Goal: Navigation & Orientation: Find specific page/section

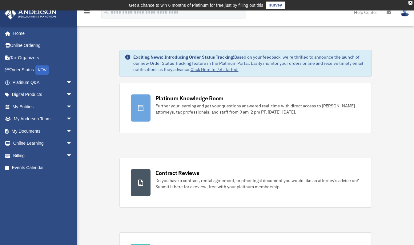
click at [22, 105] on link "My Entities arrow_drop_down" at bounding box center [42, 106] width 77 height 12
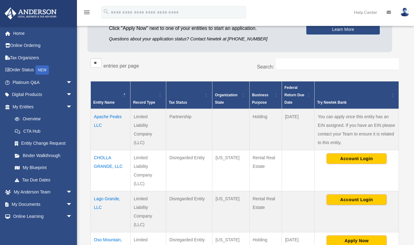
scroll to position [92, 0]
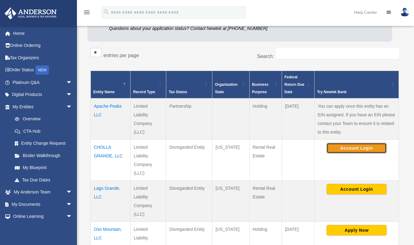
click at [337, 147] on button "Account Login" at bounding box center [357, 148] width 60 height 10
click at [19, 31] on link "Home" at bounding box center [42, 33] width 77 height 12
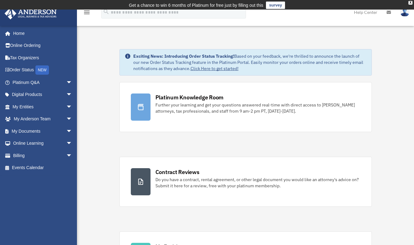
click at [405, 12] on img at bounding box center [404, 12] width 9 height 9
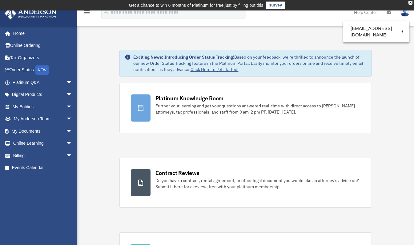
click at [298, 53] on link "Logout" at bounding box center [305, 53] width 62 height 13
